Goal: Book appointment/travel/reservation

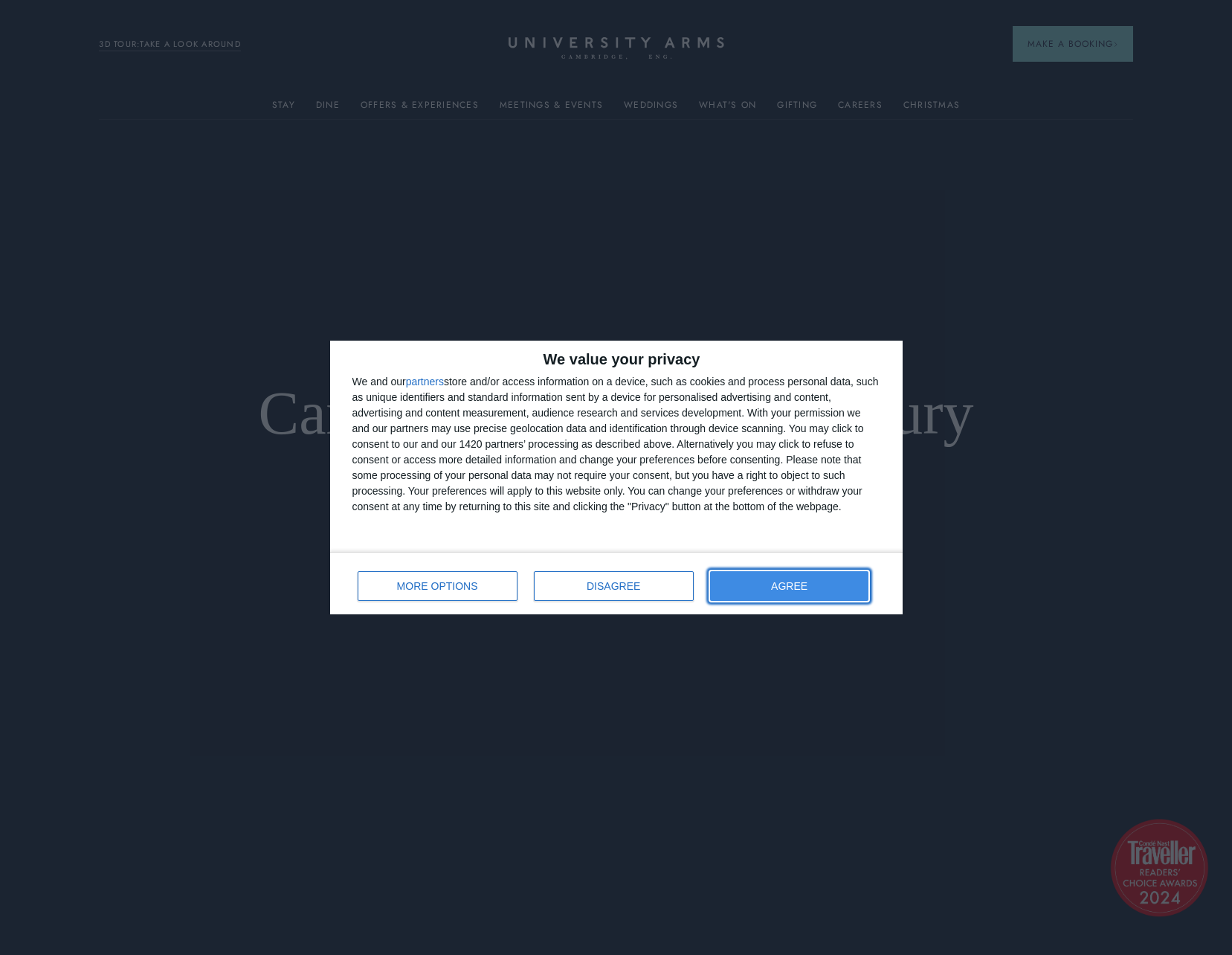
click at [782, 587] on span "AGREE" at bounding box center [789, 586] width 36 height 10
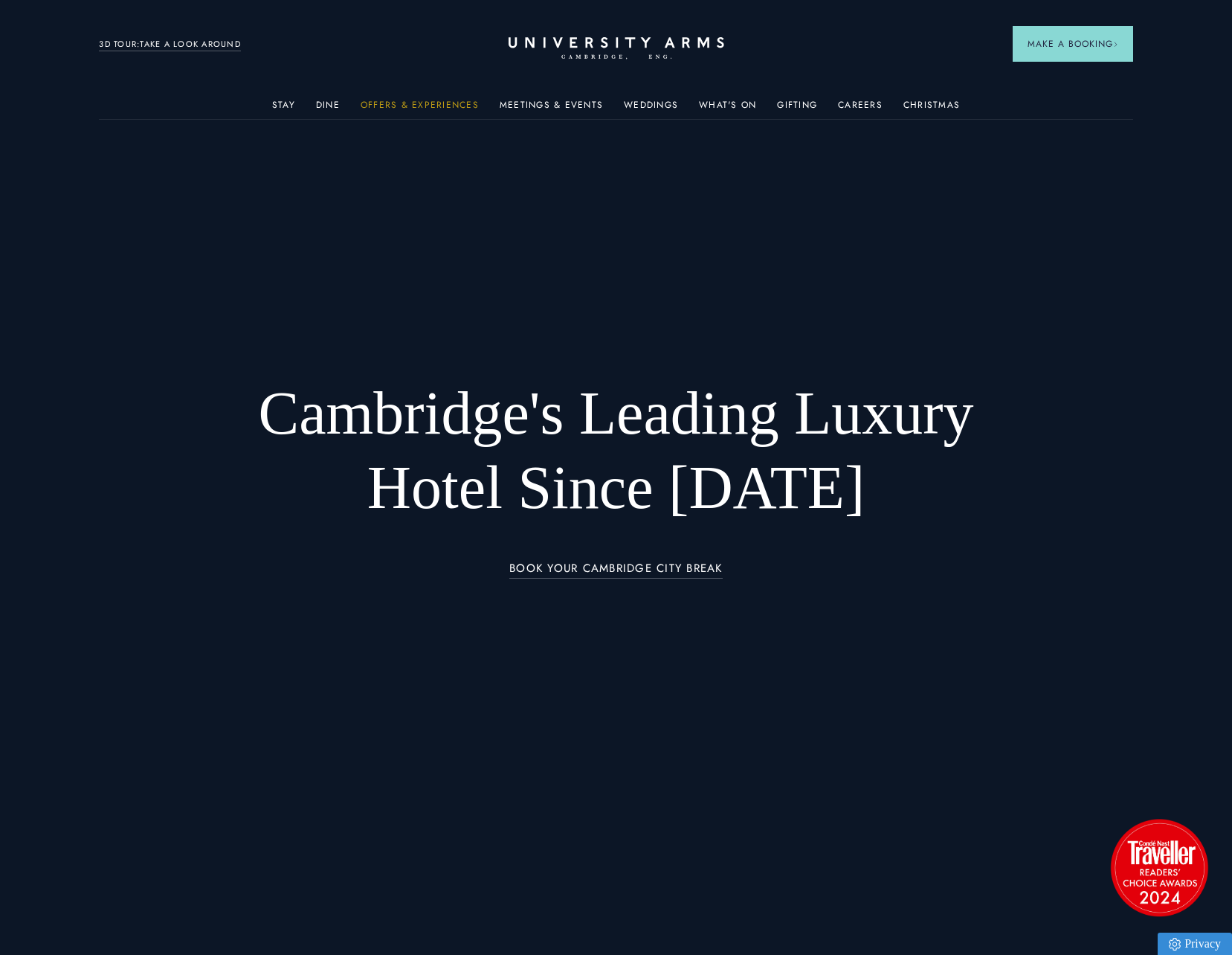
click at [407, 104] on link "Offers & Experiences" at bounding box center [420, 109] width 118 height 19
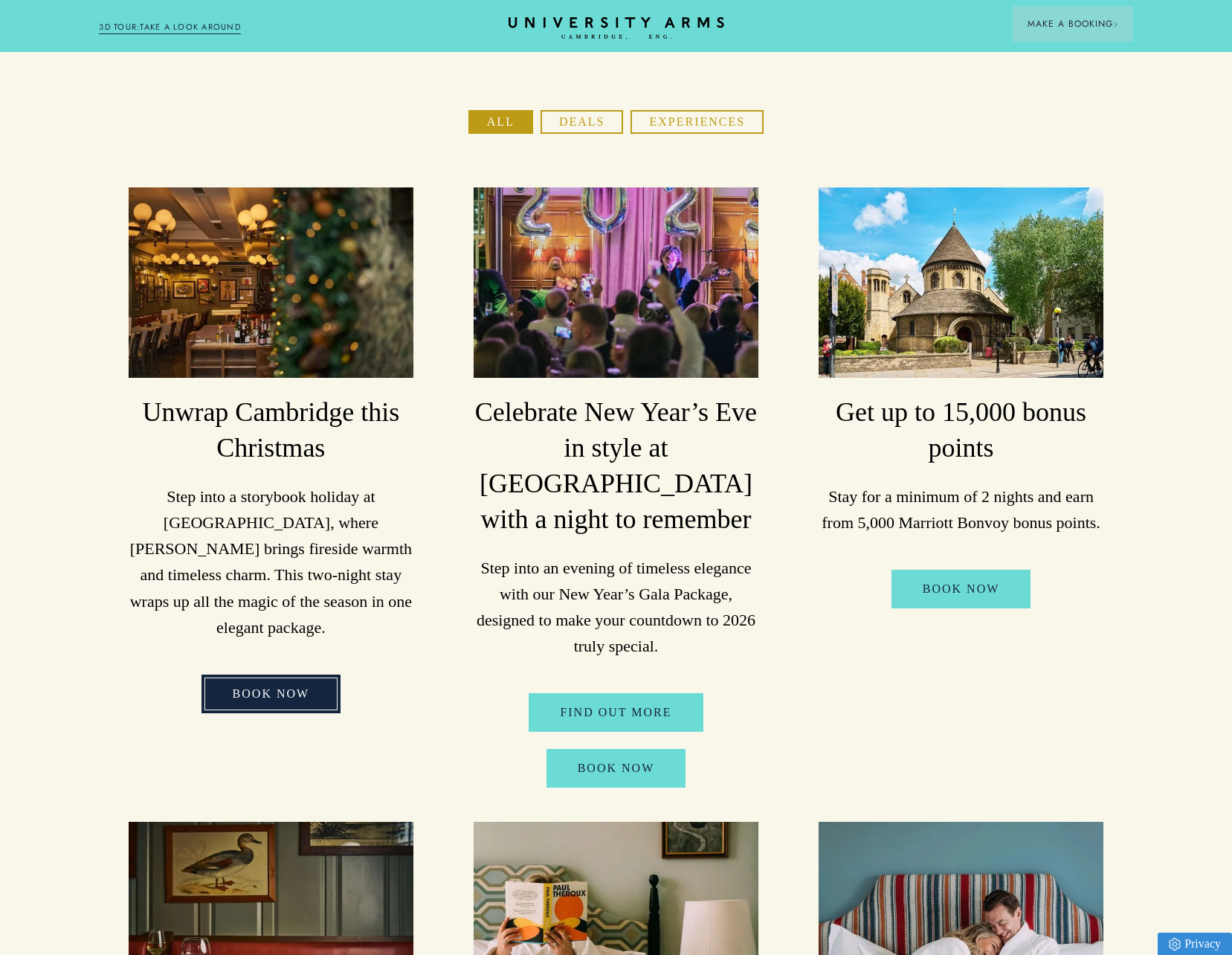
scroll to position [223, 0]
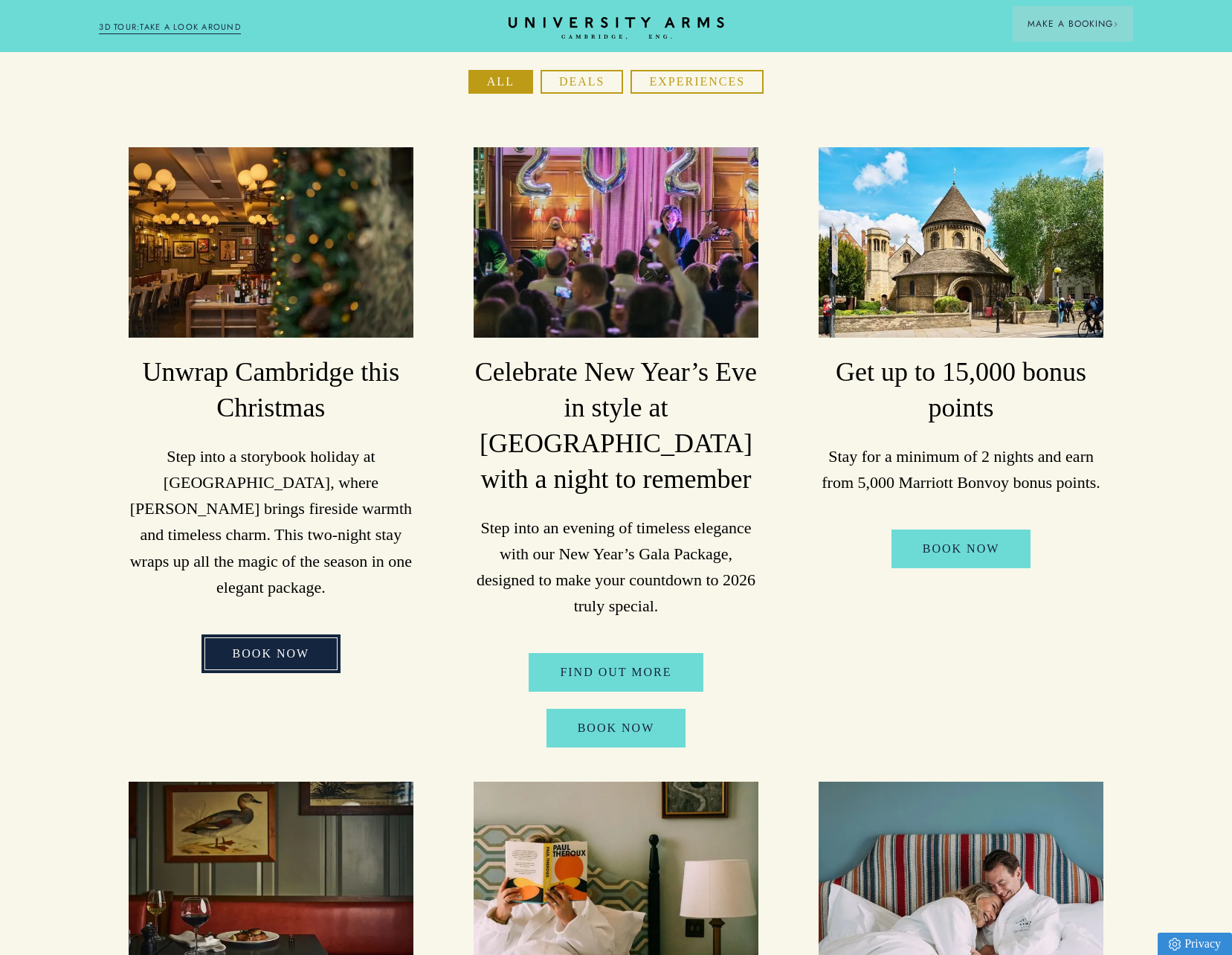
click at [253, 634] on link "BOOK NOW" at bounding box center [271, 653] width 140 height 39
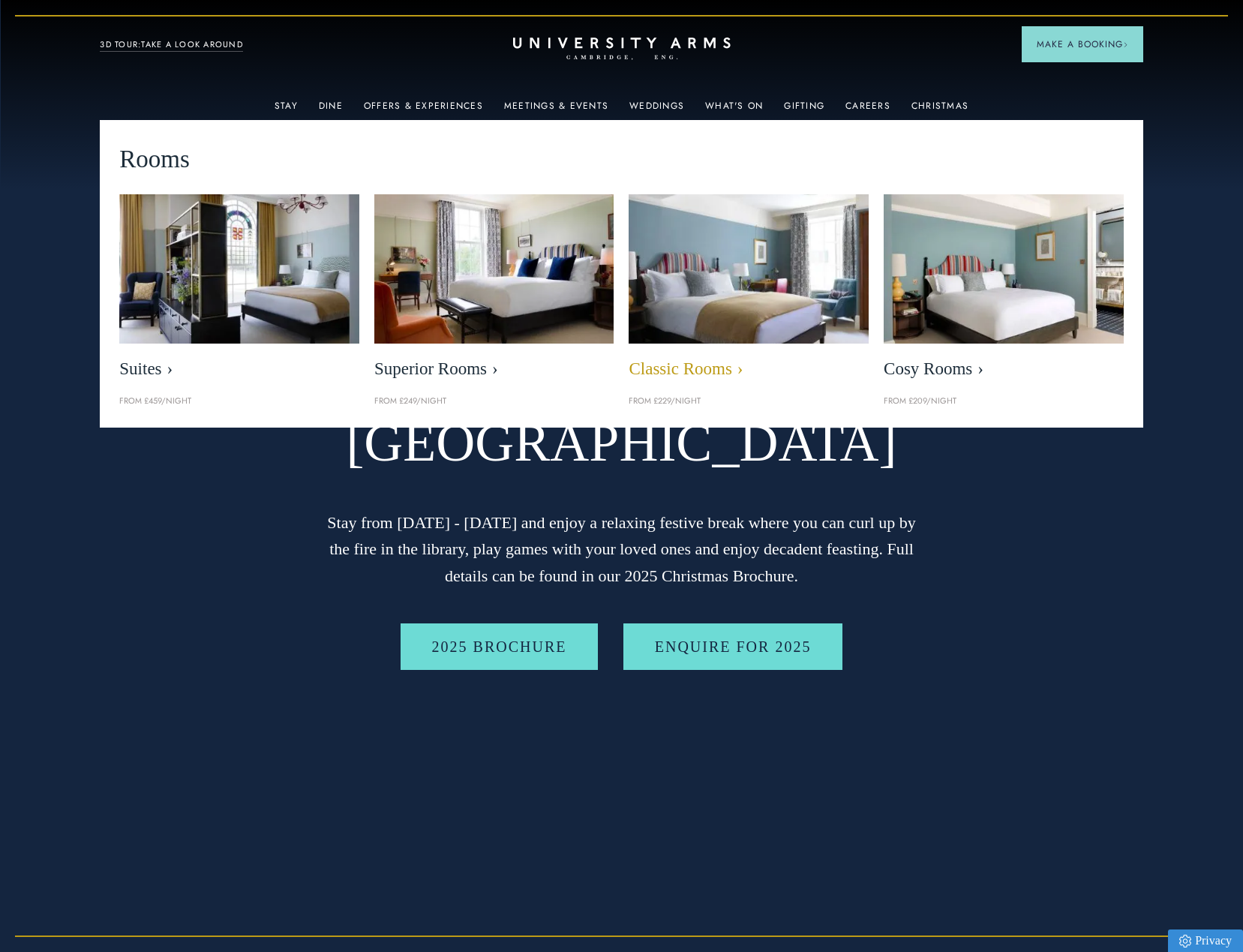
click at [719, 347] on link "Classic Rooms" at bounding box center [749, 290] width 240 height 193
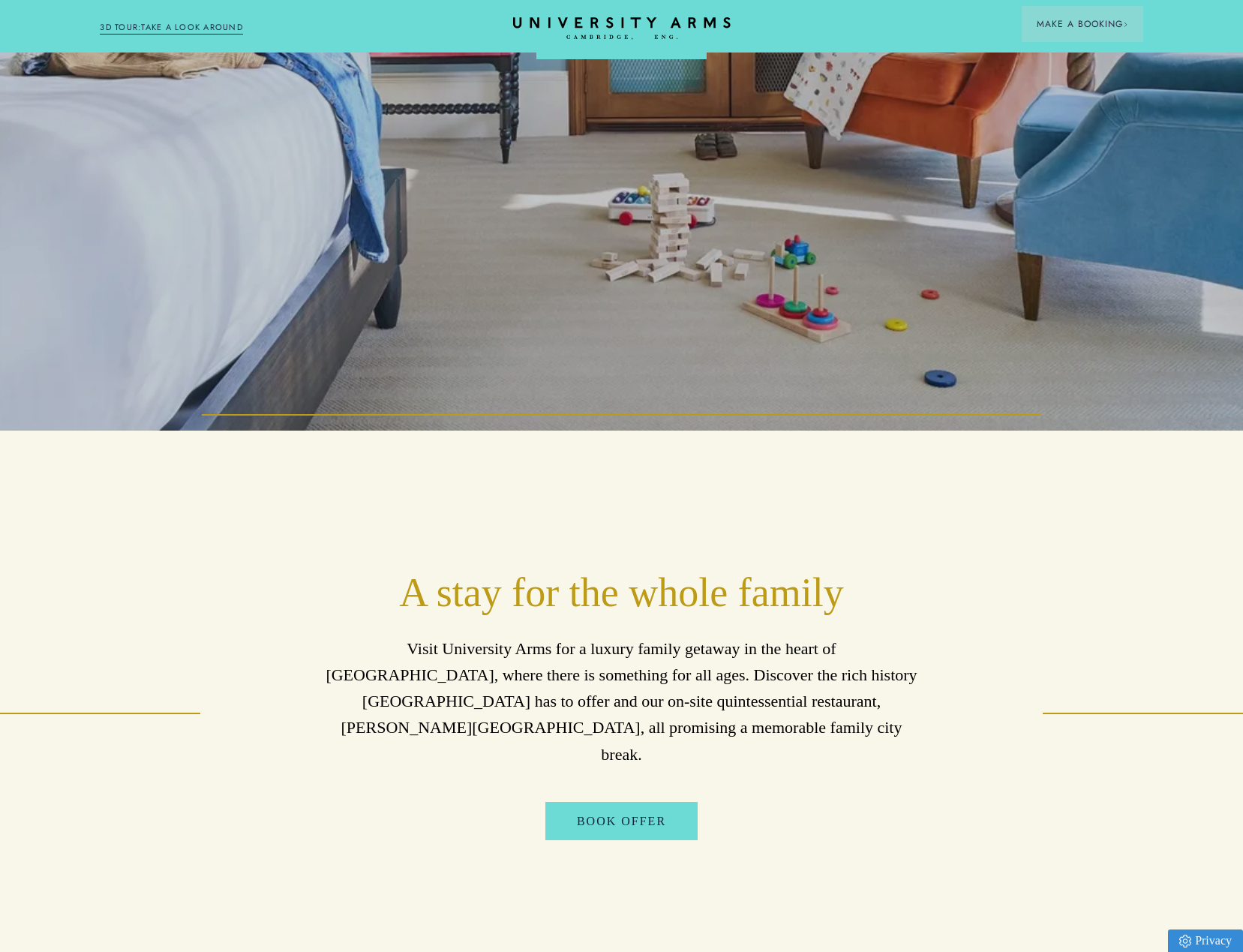
scroll to position [675, 0]
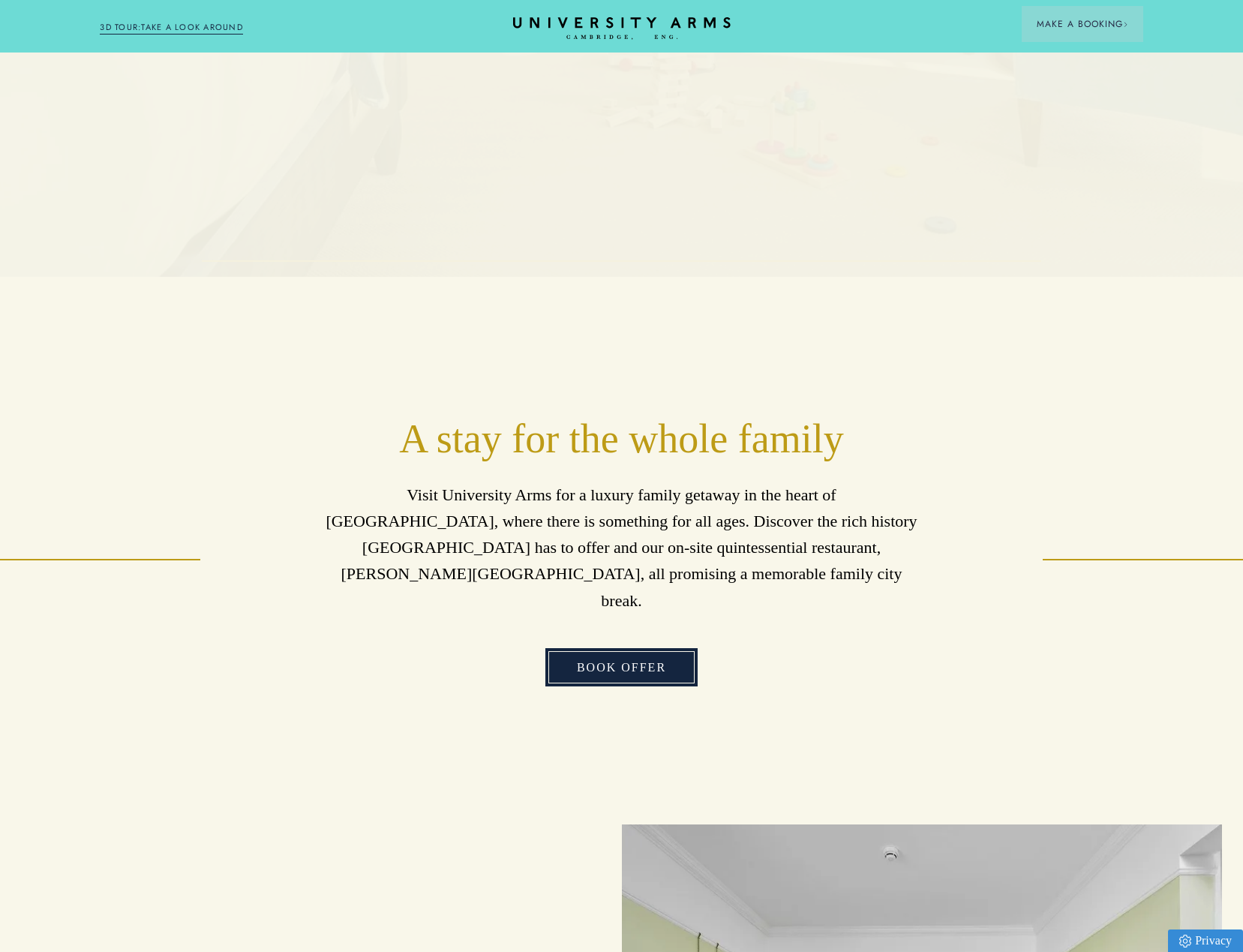
click at [595, 648] on link "Book Offer" at bounding box center [622, 668] width 153 height 39
